Goal: Task Accomplishment & Management: Complete application form

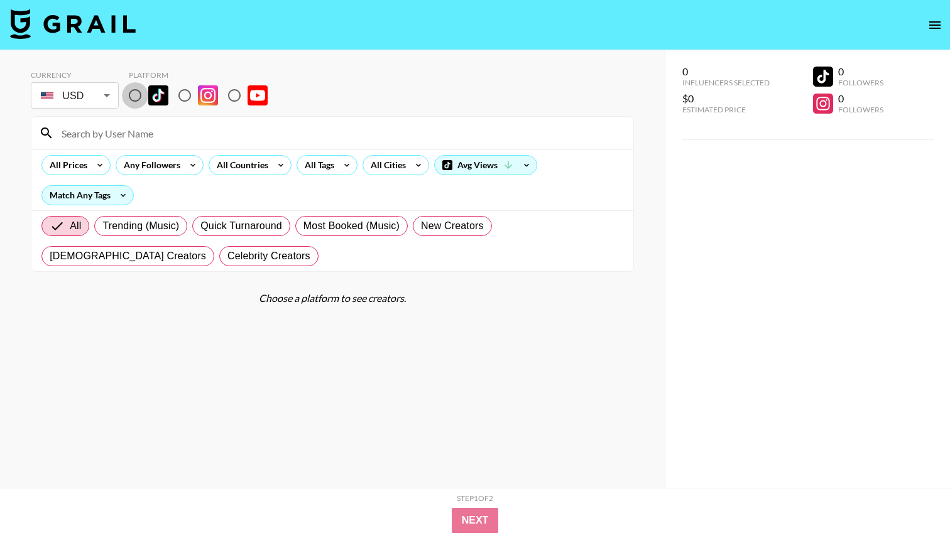
click at [134, 97] on input "radio" at bounding box center [135, 95] width 26 height 26
radio input "true"
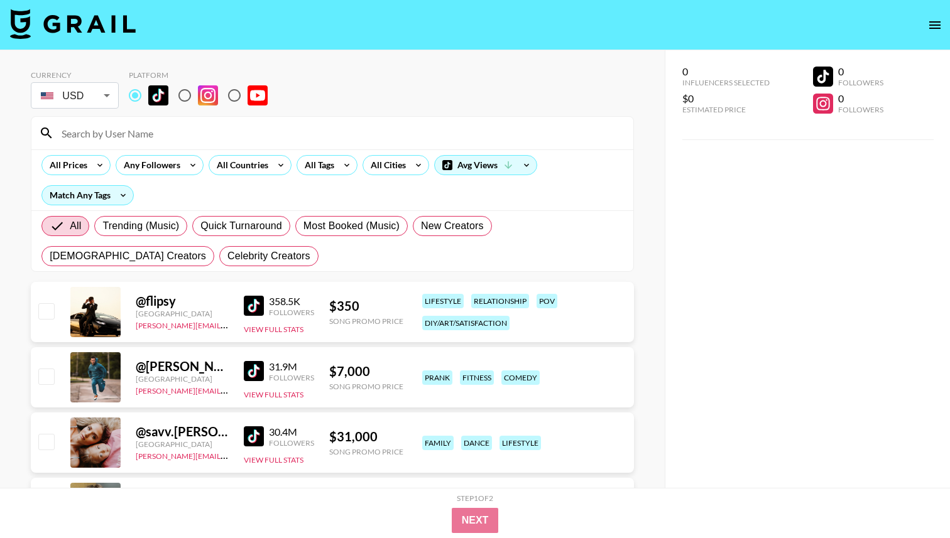
click at [140, 138] on input at bounding box center [340, 133] width 572 height 20
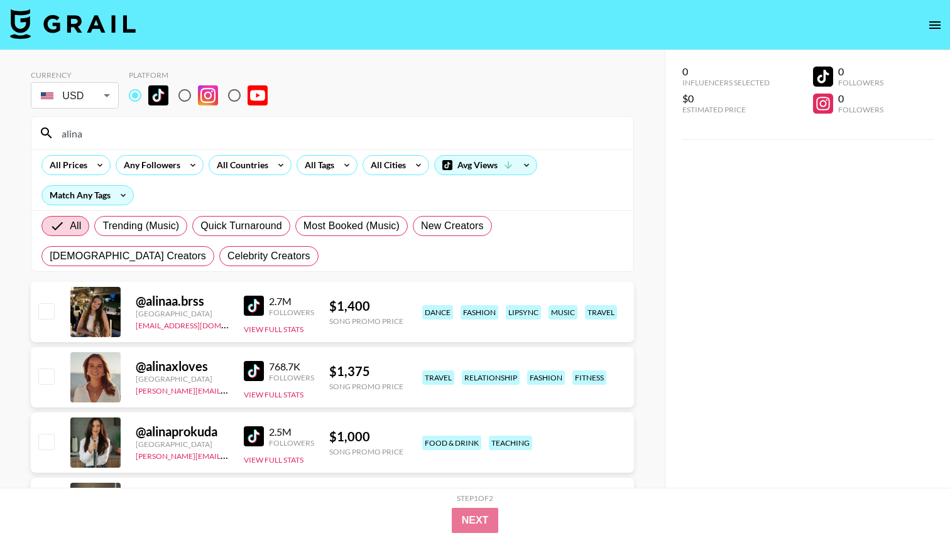
scroll to position [31, 0]
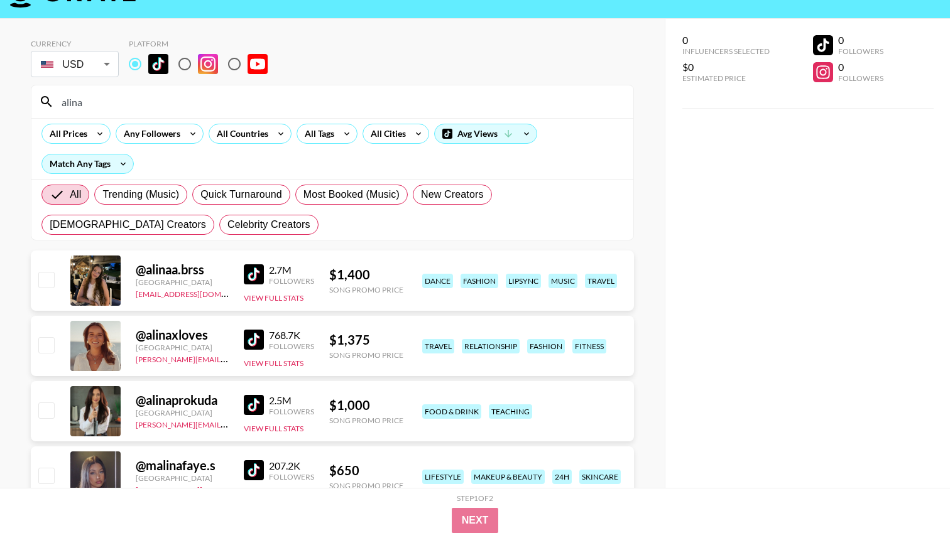
type input "alina"
click at [41, 273] on input "checkbox" at bounding box center [45, 279] width 15 height 15
checkbox input "true"
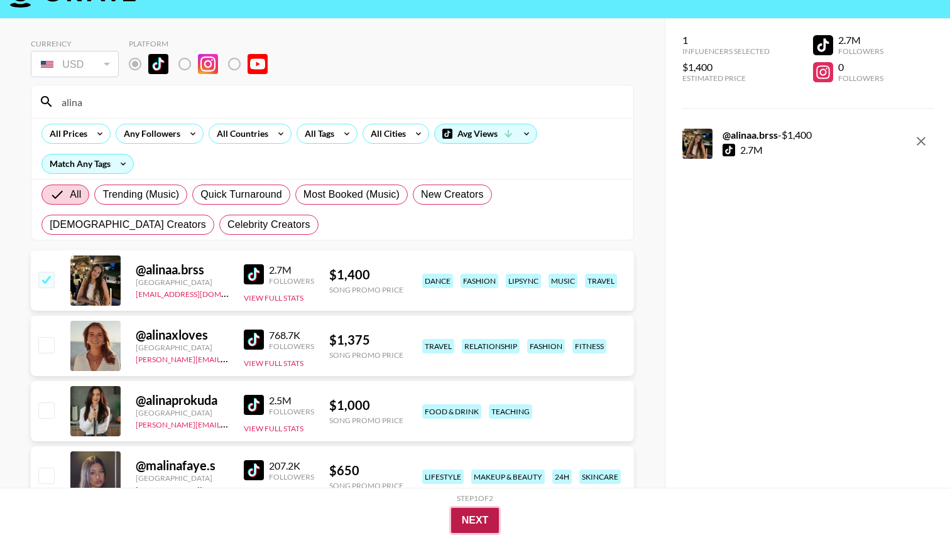
click at [474, 515] on button "Next" at bounding box center [475, 520] width 48 height 25
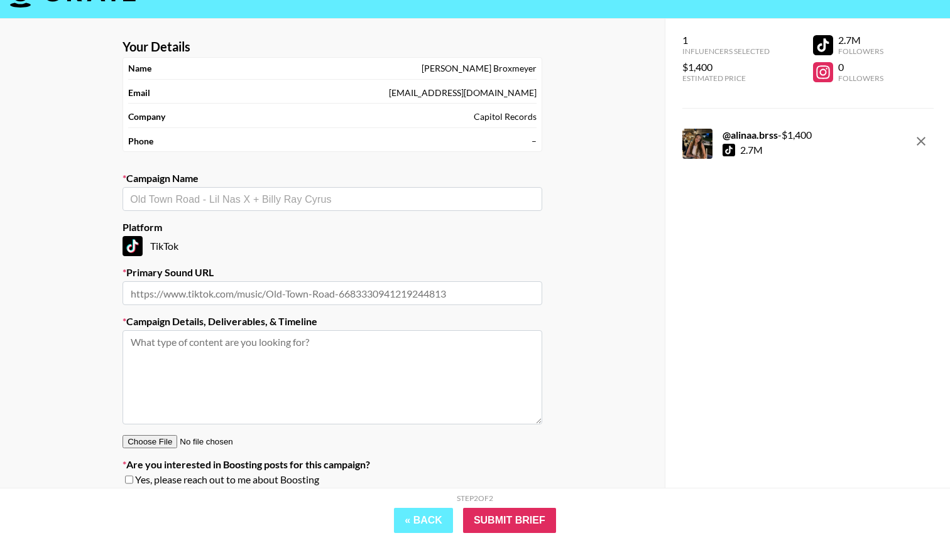
click at [185, 204] on input "text" at bounding box center [332, 199] width 405 height 14
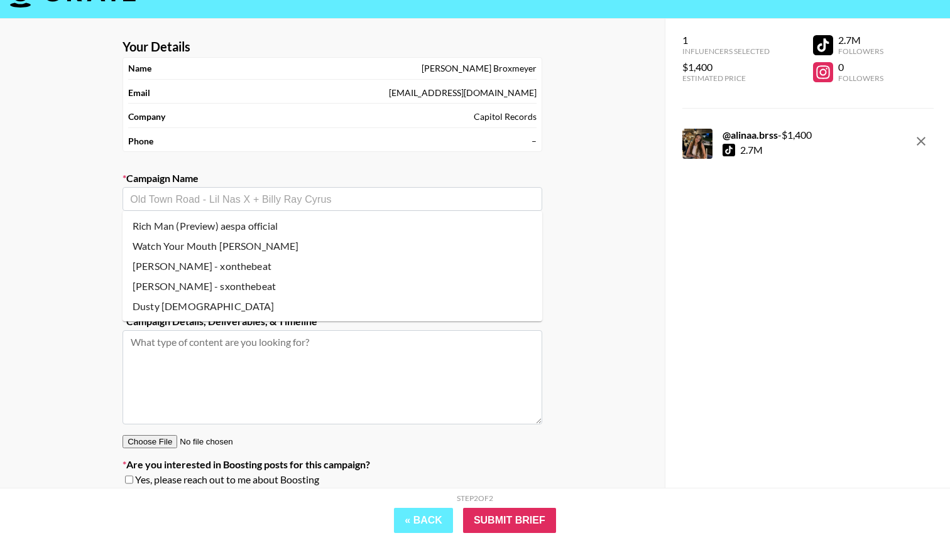
click at [194, 226] on li "Rich Man (Preview) aespa official" at bounding box center [333, 226] width 420 height 20
type input "Rich Man (Preview) aespa official"
type input "[URL][DOMAIN_NAME]"
type textarea "TikTok --"
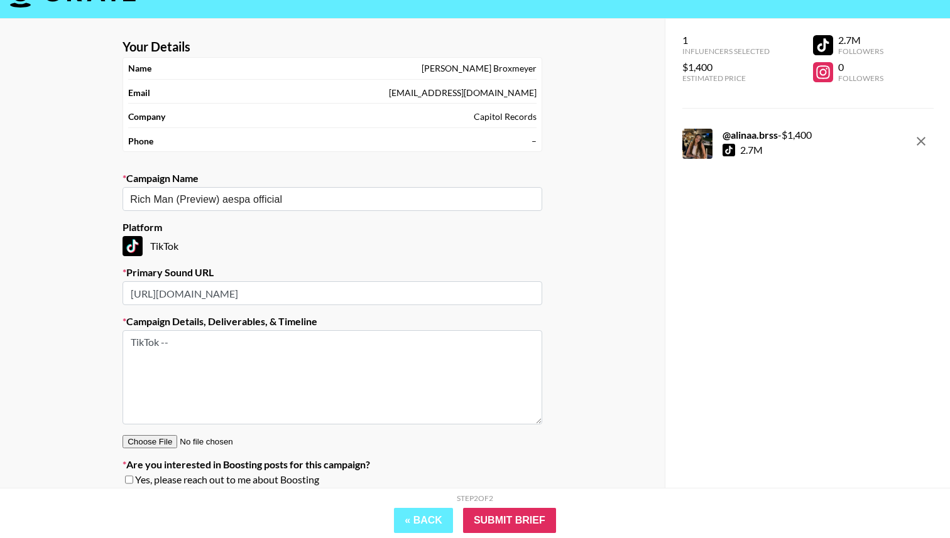
drag, startPoint x: 221, startPoint y: 343, endPoint x: 126, endPoint y: 342, distance: 95.5
click at [126, 342] on textarea "TikTok --" at bounding box center [333, 377] width 420 height 94
click at [187, 287] on input "[URL][DOMAIN_NAME]" at bounding box center [333, 293] width 420 height 24
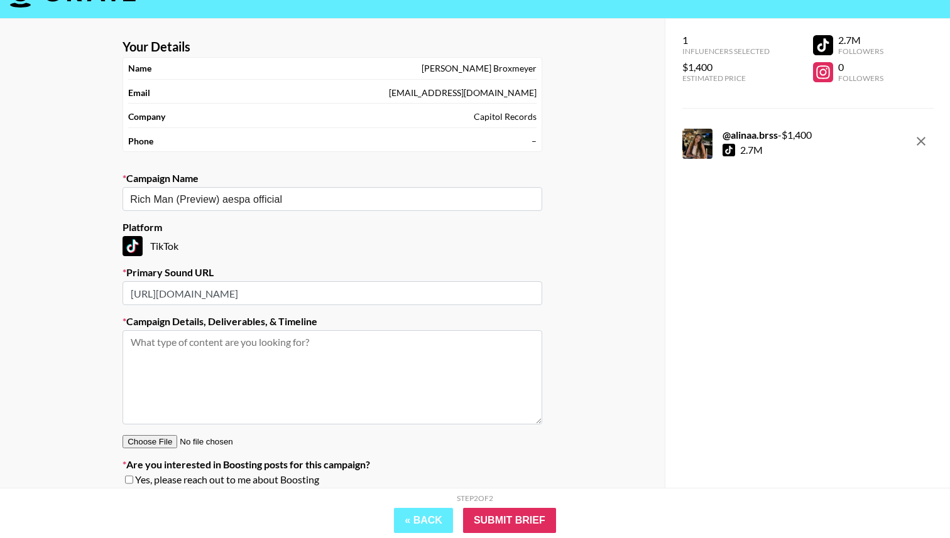
click at [274, 354] on textarea at bounding box center [333, 377] width 420 height 94
drag, startPoint x: 208, startPoint y: 341, endPoint x: 168, endPoint y: 347, distance: 40.1
click at [168, 347] on textarea "lip sync open brief with text on screen pertaining to the concept" at bounding box center [333, 377] width 420 height 94
click at [454, 361] on textarea "lip sync or similar with text on screen pertaining to the concept" at bounding box center [333, 377] width 420 height 94
paste textarea "CREATIVE: lip sync/pov Some text on screen that is giving the lyrics “Find a ri…"
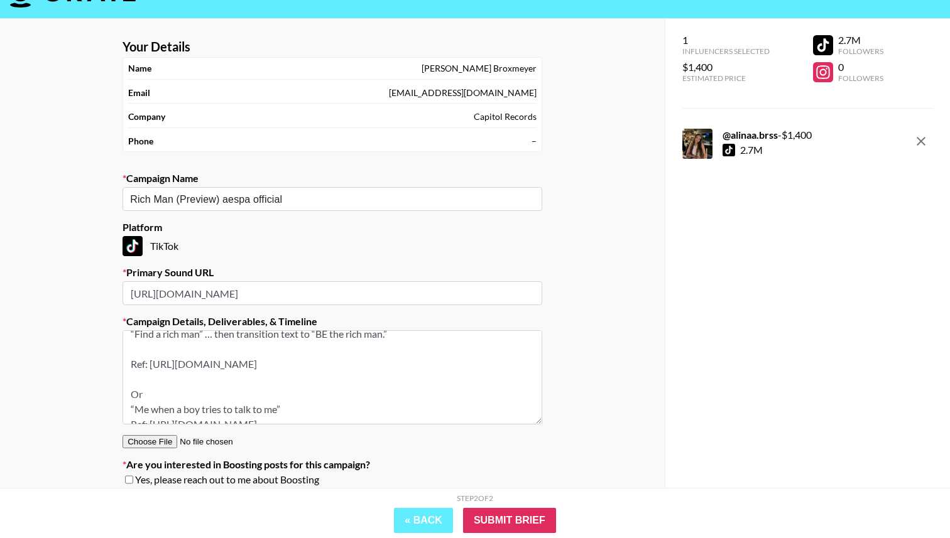
scroll to position [111, 0]
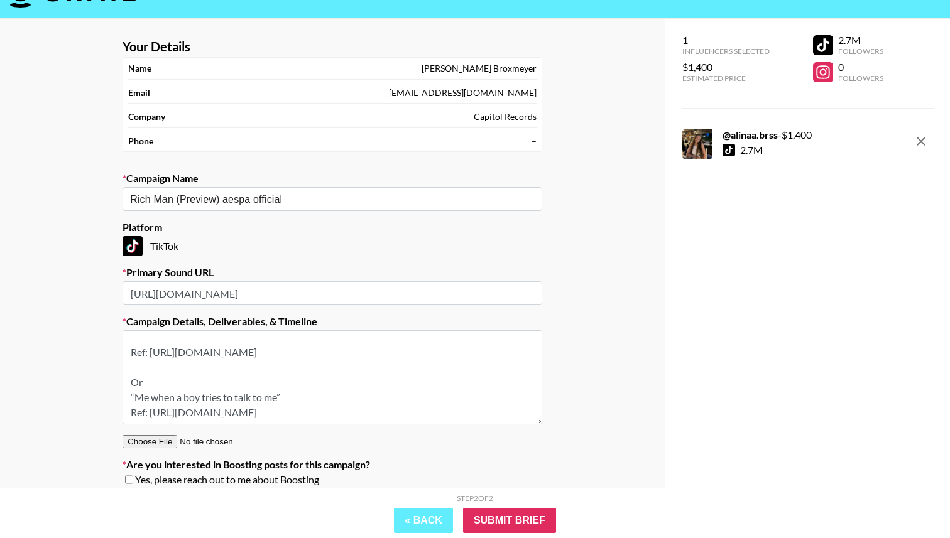
type textarea "lip sync or similar with text on screen pertaining to the concept of the below …"
click at [128, 479] on input "checkbox" at bounding box center [129, 480] width 8 height 9
checkbox input "true"
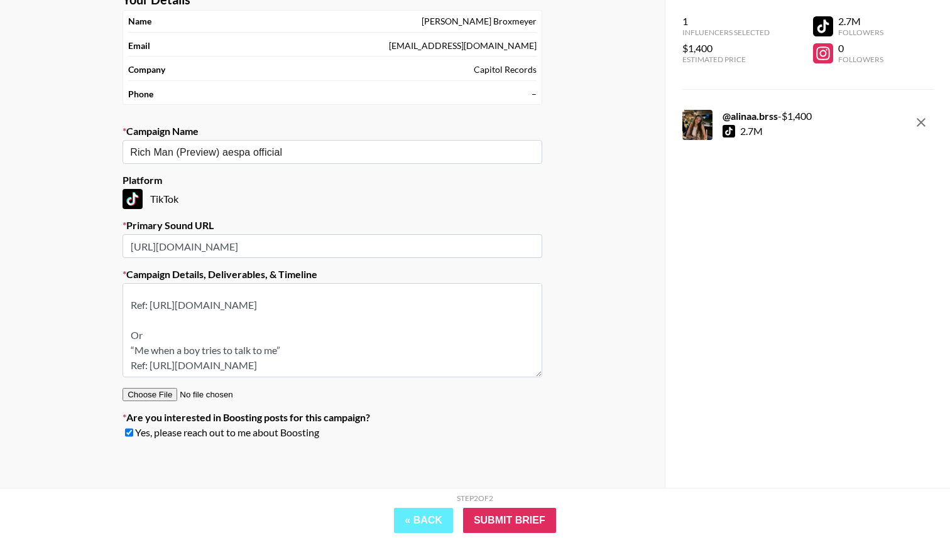
scroll to position [80, 0]
click at [502, 520] on input "Submit Brief" at bounding box center [509, 520] width 93 height 25
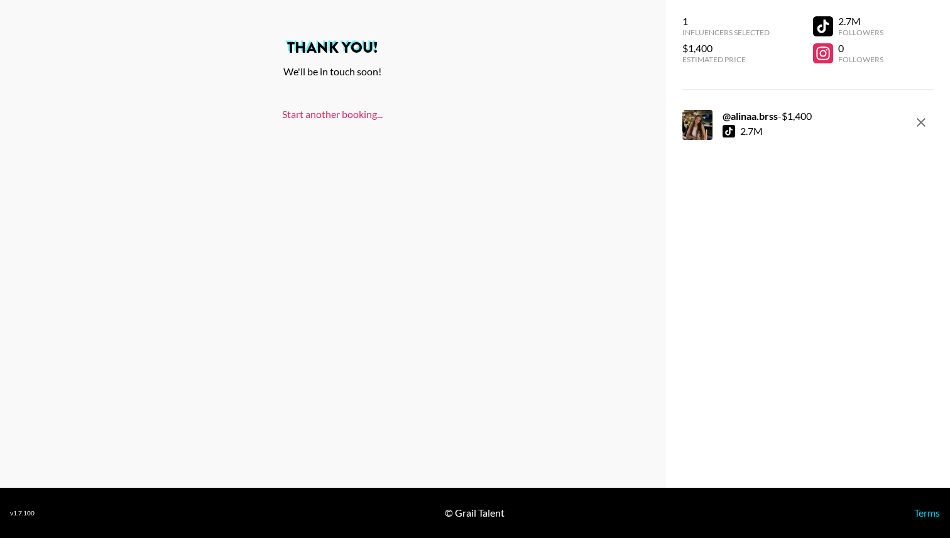
click at [360, 112] on link "Start another booking..." at bounding box center [332, 114] width 101 height 12
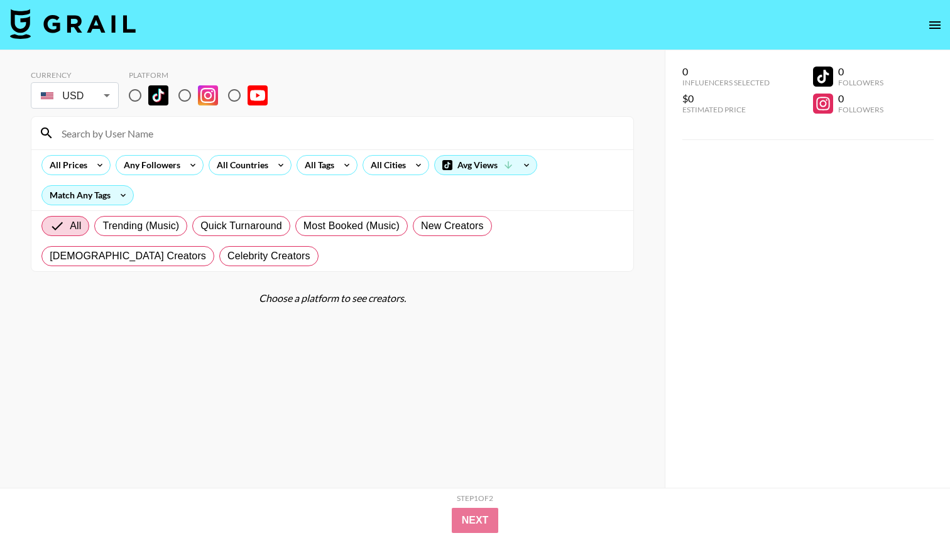
click at [928, 25] on icon "open drawer" at bounding box center [934, 25] width 15 height 15
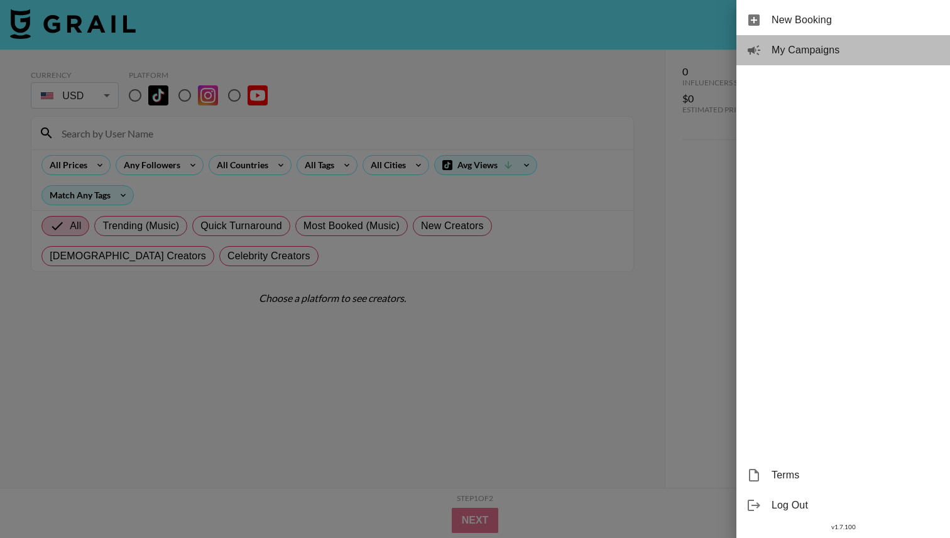
click at [812, 50] on span "My Campaigns" at bounding box center [856, 50] width 168 height 15
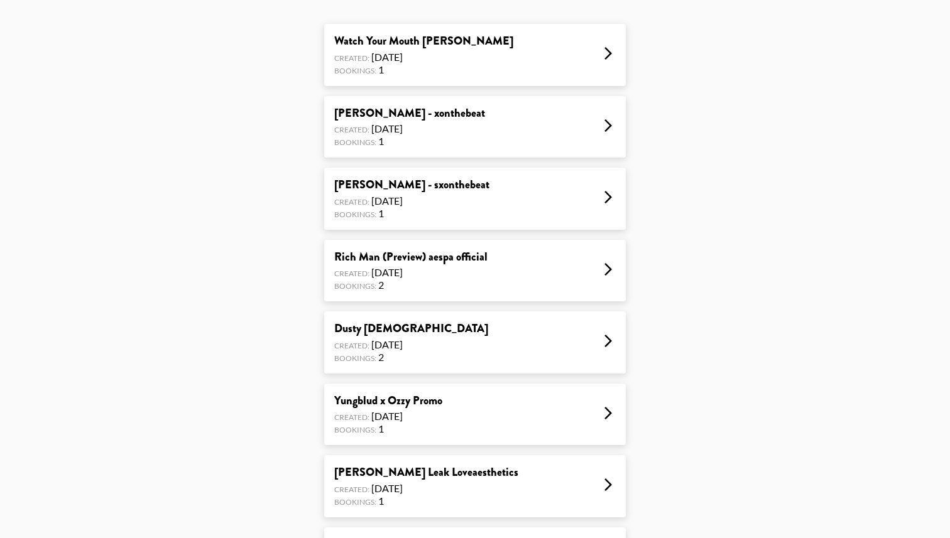
scroll to position [97, 0]
click at [476, 260] on div "Rich Man (Preview) aespa official" at bounding box center [410, 256] width 153 height 14
